Goal: Navigation & Orientation: Find specific page/section

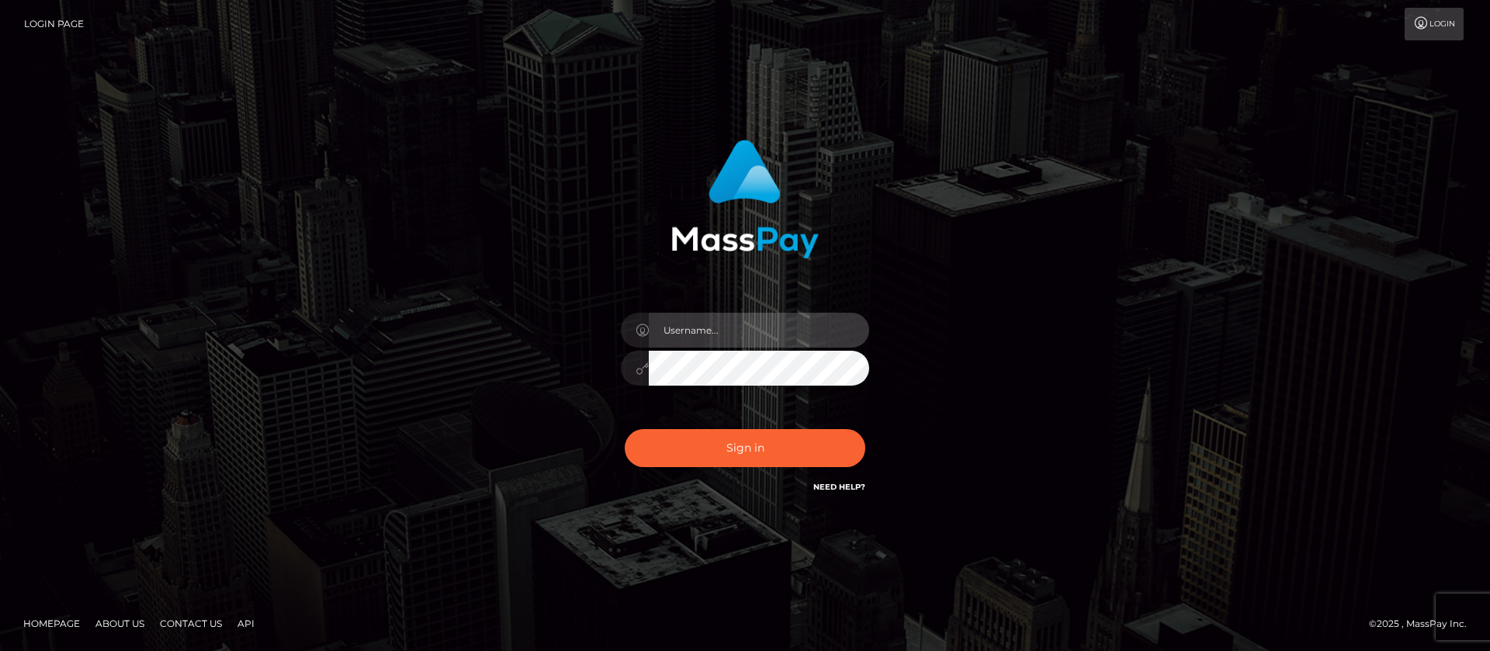
click at [768, 335] on input "text" at bounding box center [759, 330] width 220 height 35
checkbox input "true"
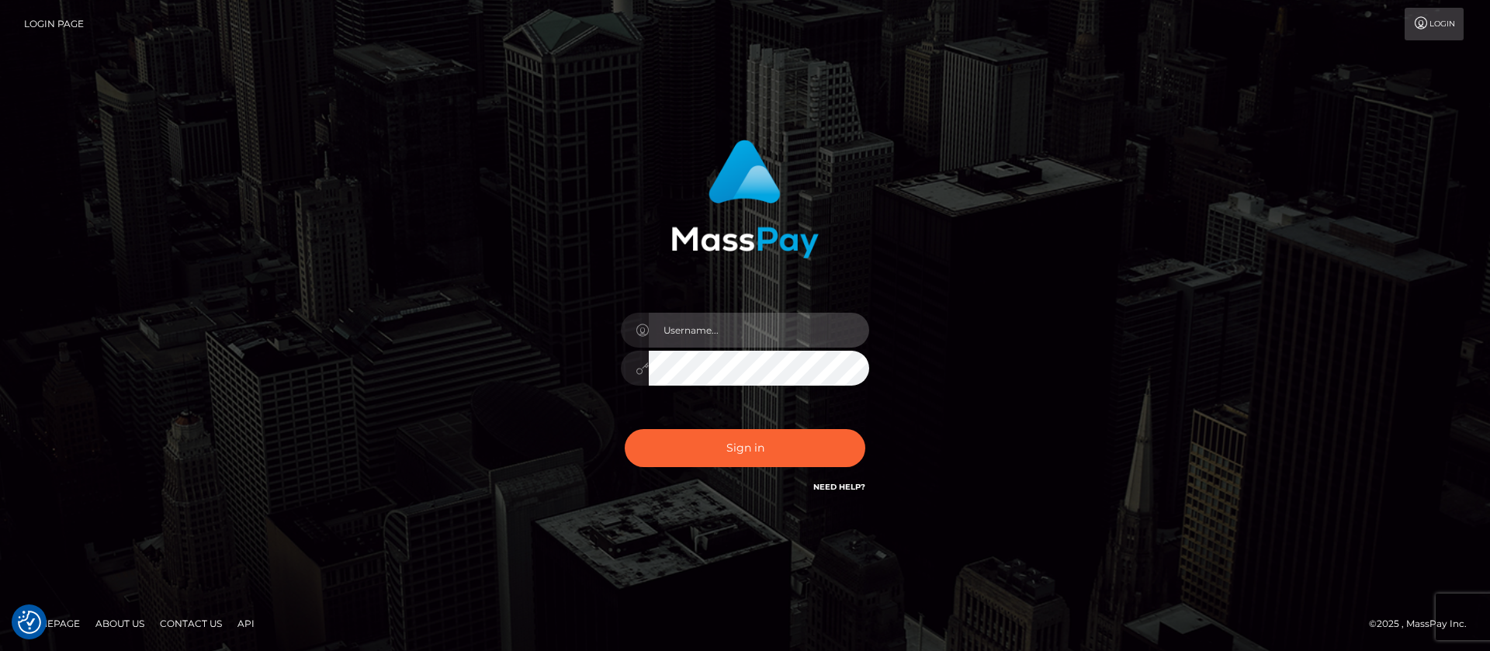
type input "APteam.medley"
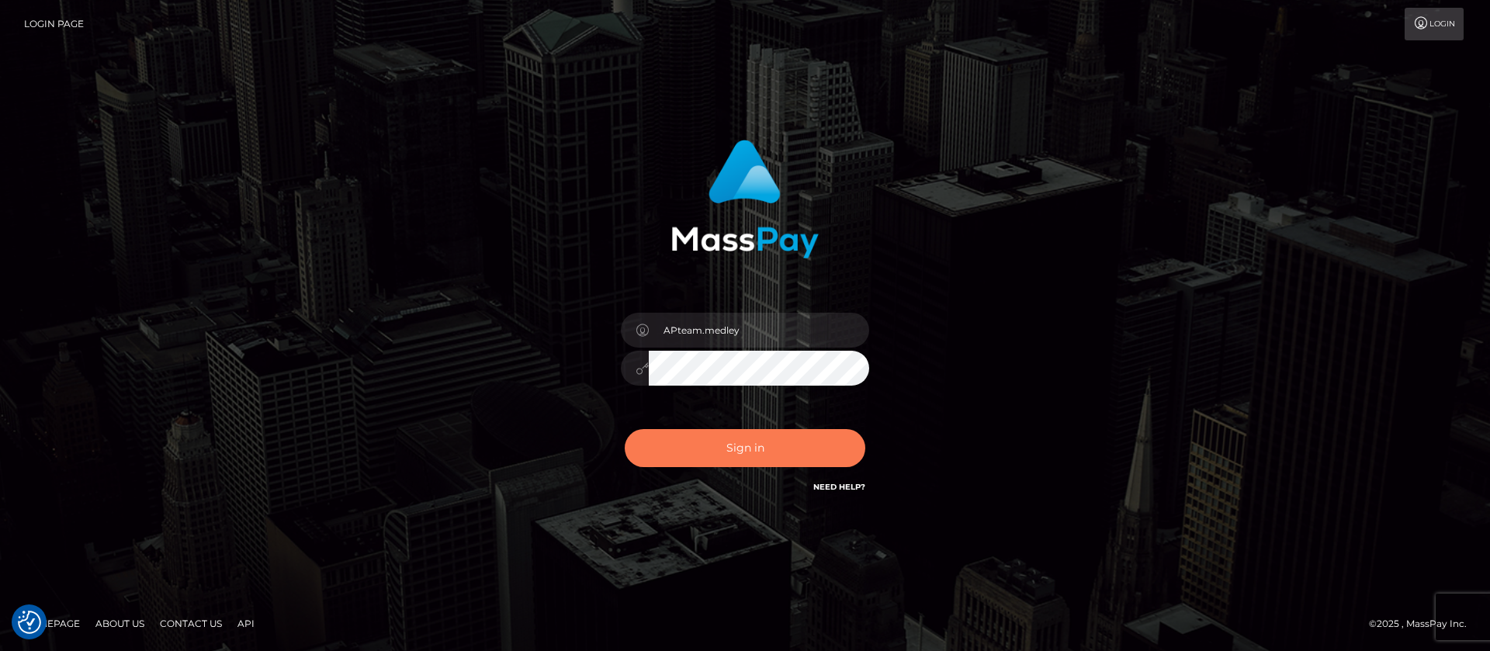
click at [723, 447] on button "Sign in" at bounding box center [745, 448] width 241 height 38
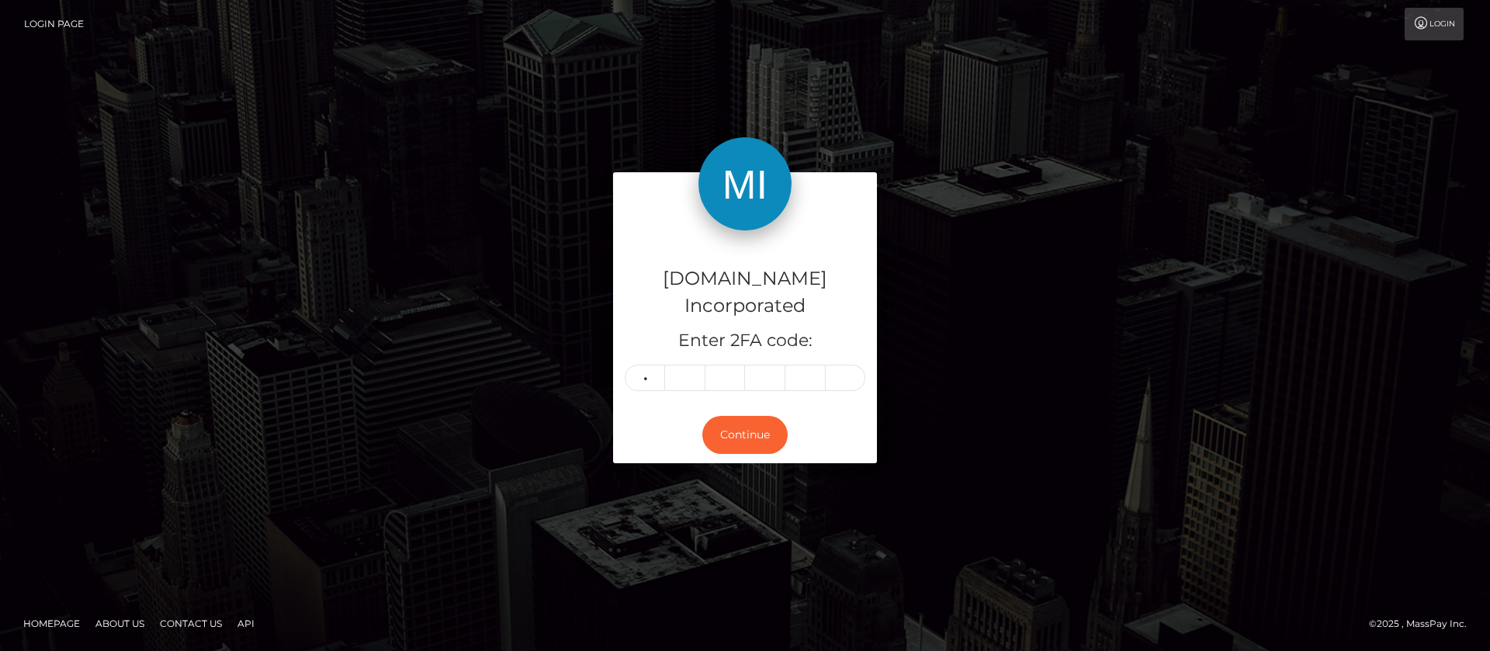
type input "1"
type input "5"
type input "9"
type input "1"
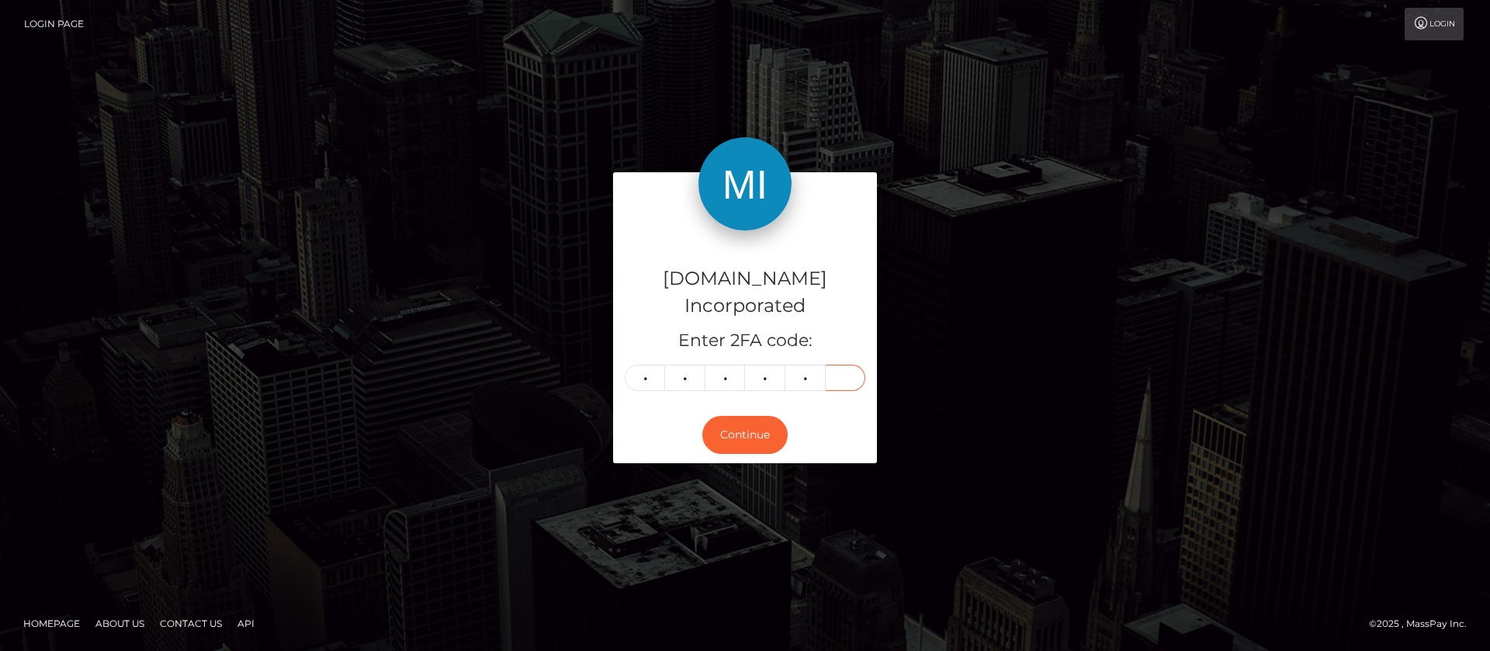
type input "3"
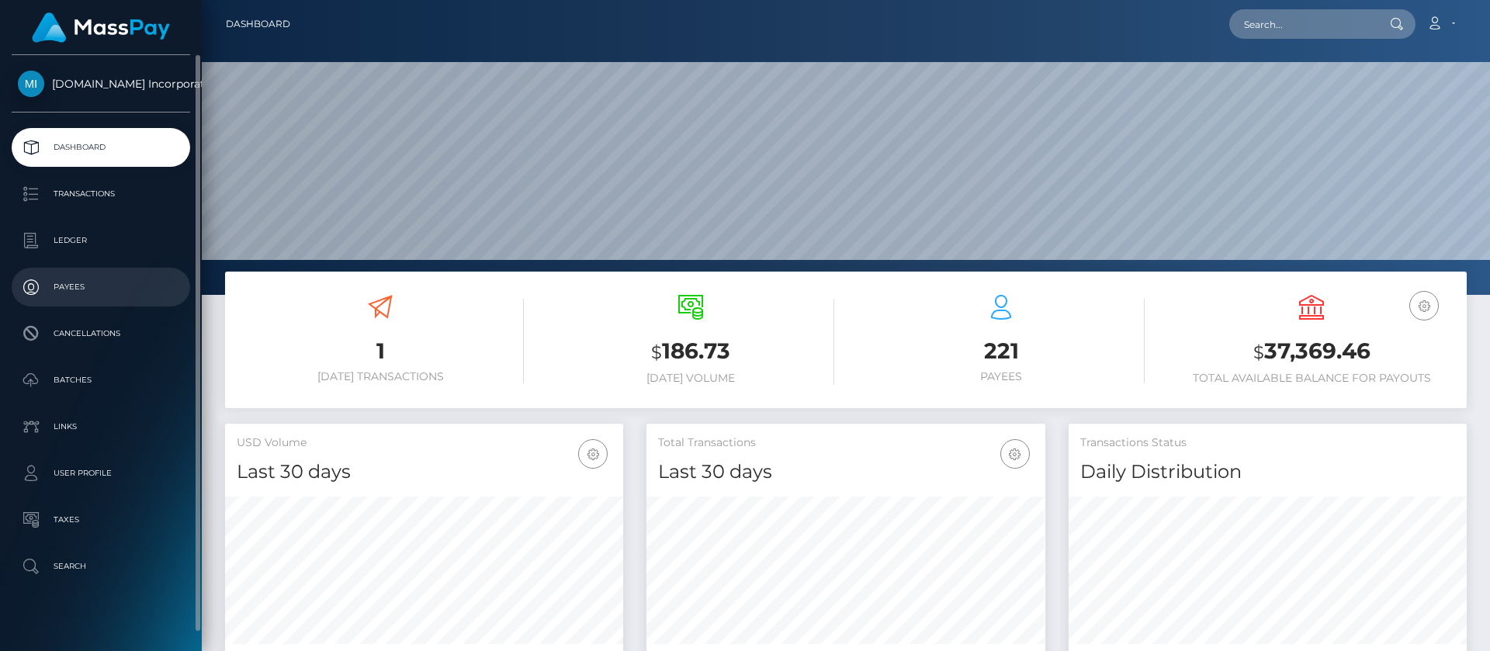
scroll to position [278, 399]
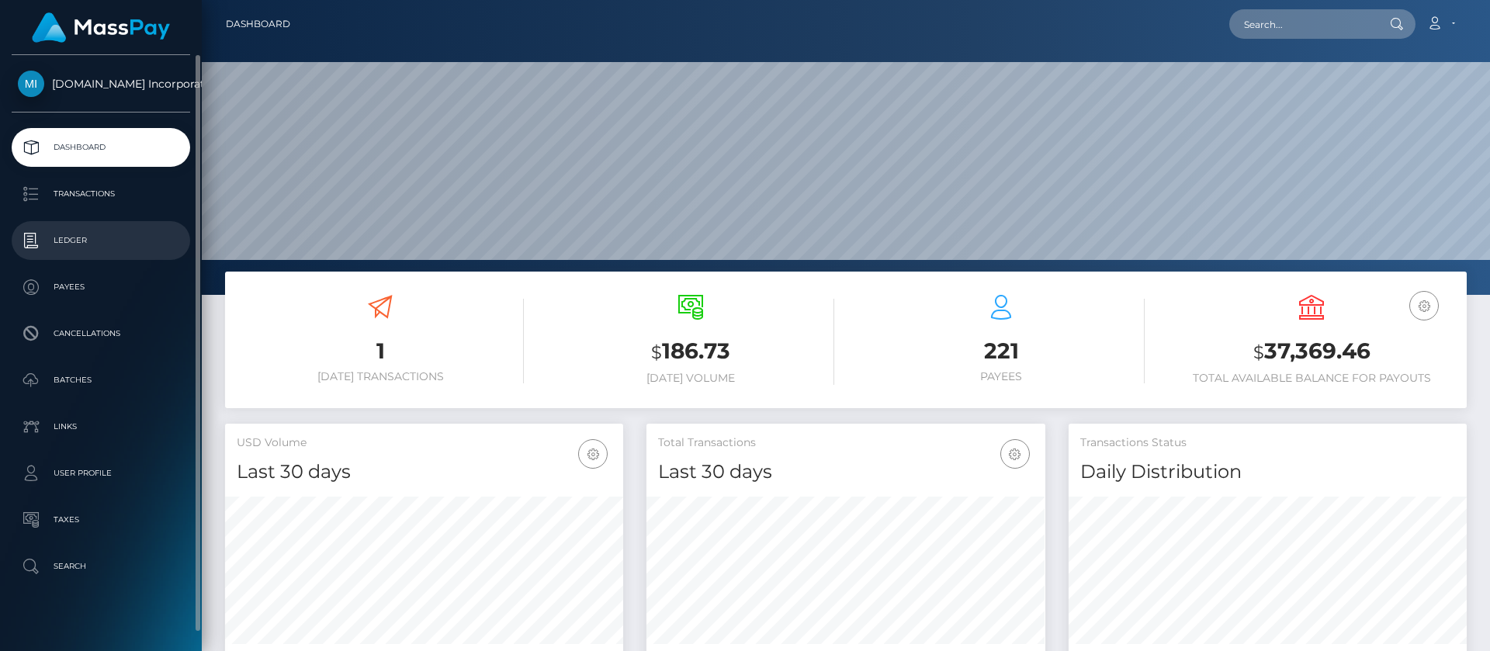
click at [78, 243] on p "Ledger" at bounding box center [101, 240] width 166 height 23
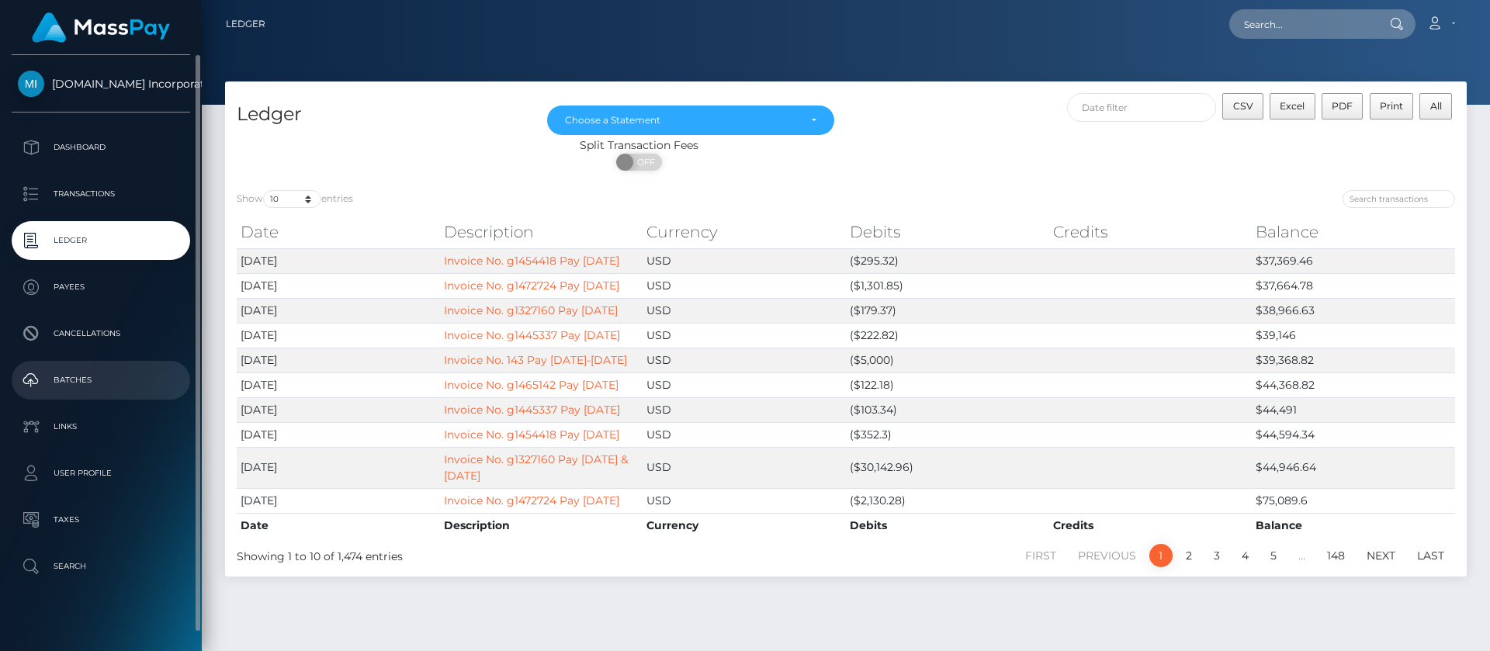
click at [81, 388] on p "Batches" at bounding box center [101, 380] width 166 height 23
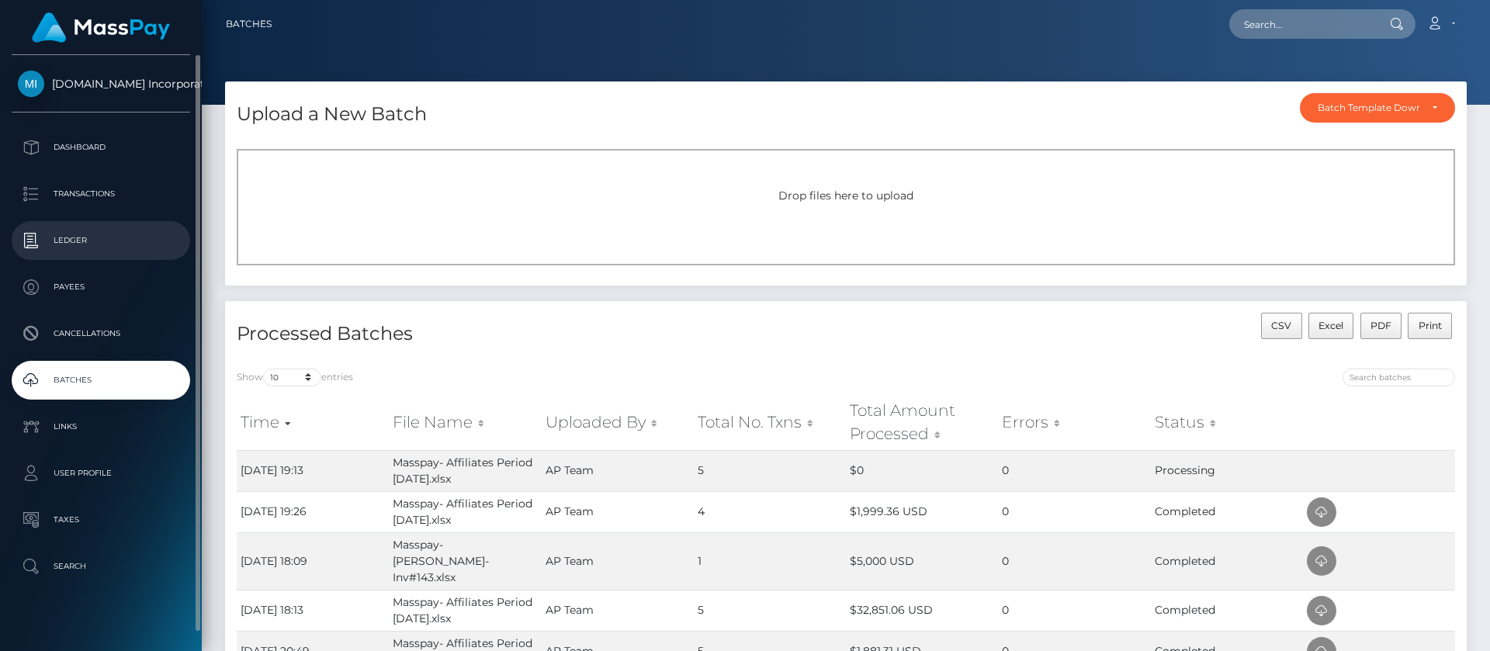
click at [55, 237] on p "Ledger" at bounding box center [101, 240] width 166 height 23
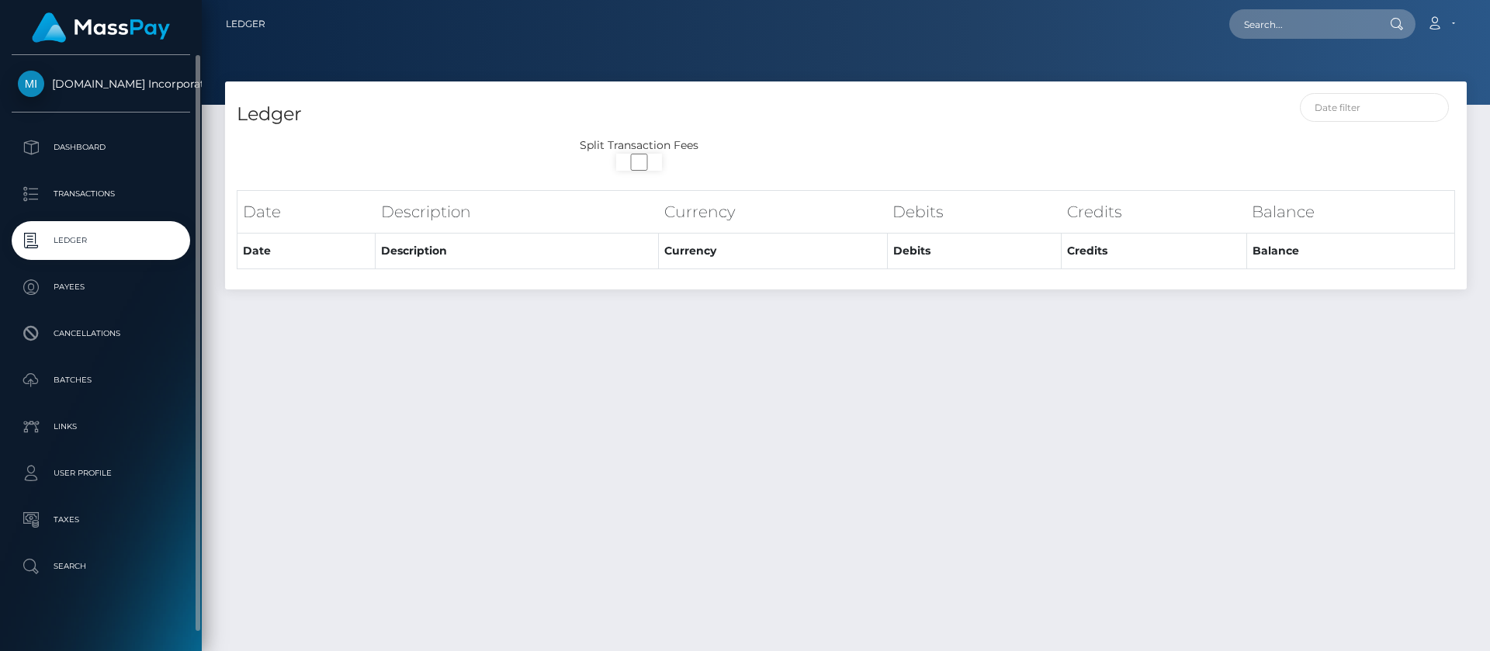
select select
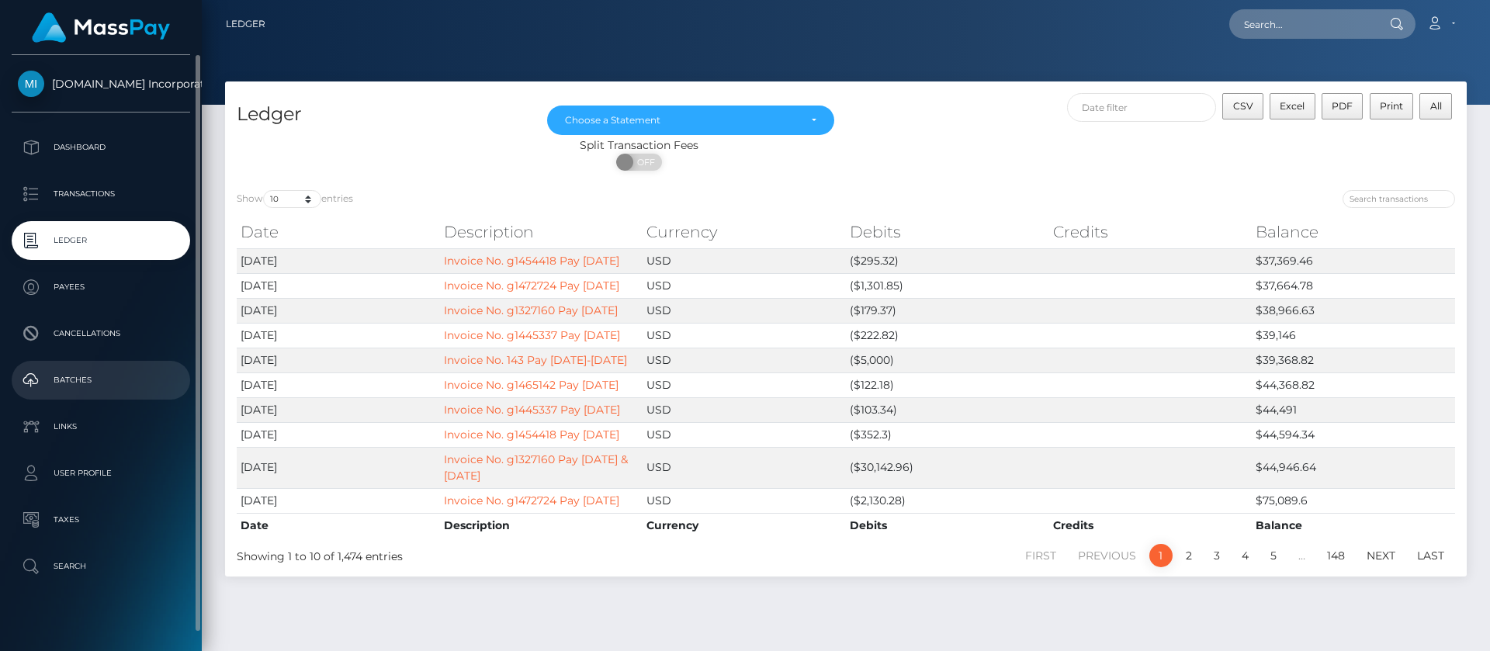
click at [79, 380] on p "Batches" at bounding box center [101, 380] width 166 height 23
